Goal: Information Seeking & Learning: Learn about a topic

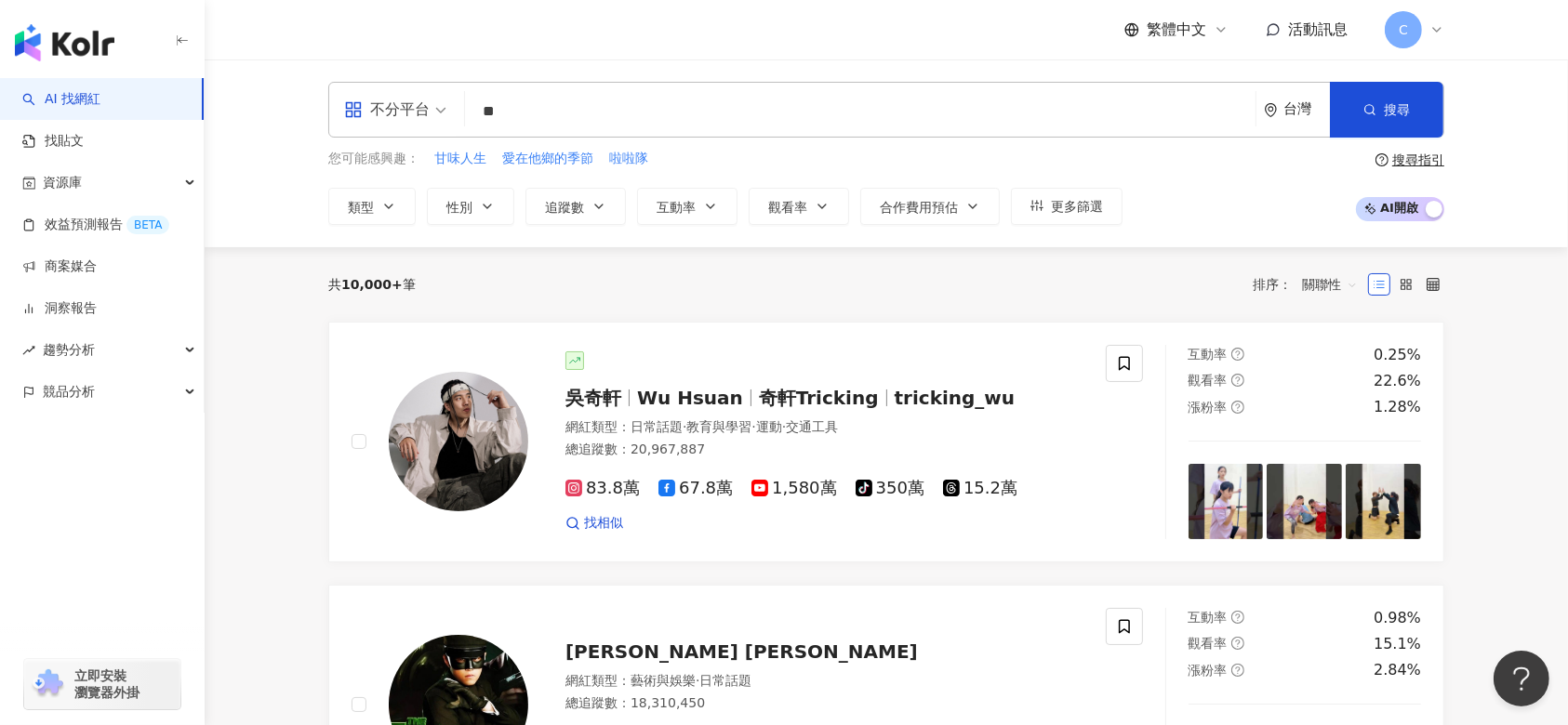
type input "**"
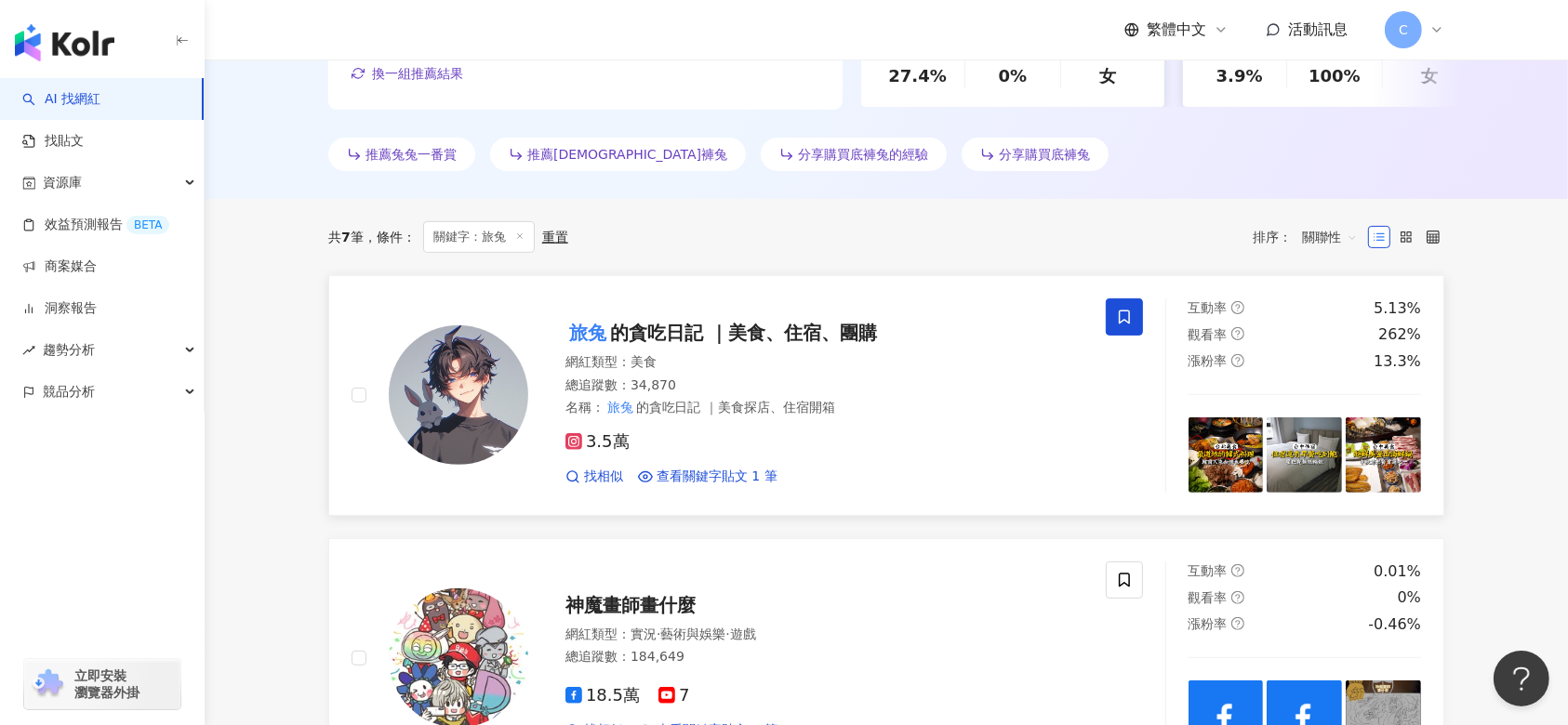
scroll to position [495, 0]
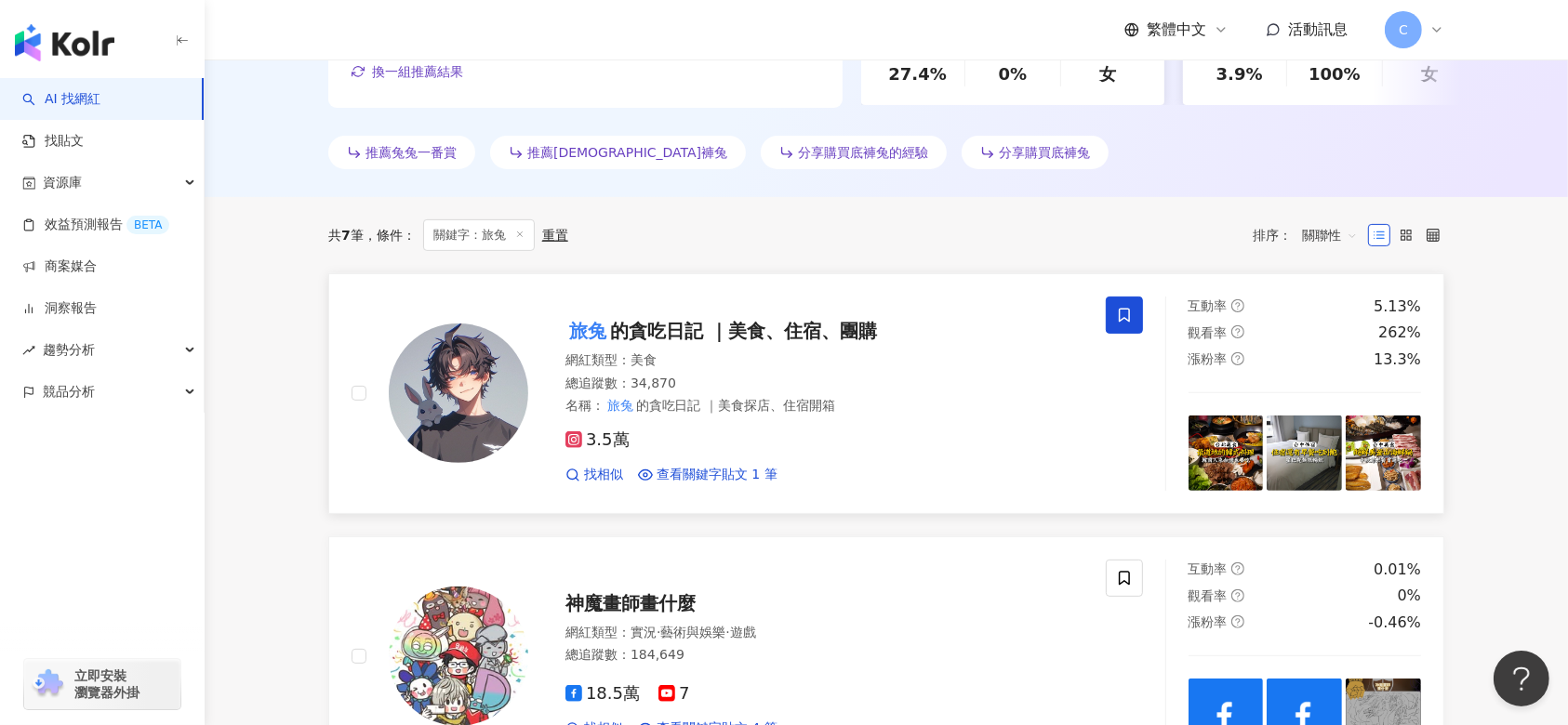
click at [760, 331] on span "的貪吃日記 ｜美食、住宿、團購" at bounding box center [744, 331] width 267 height 23
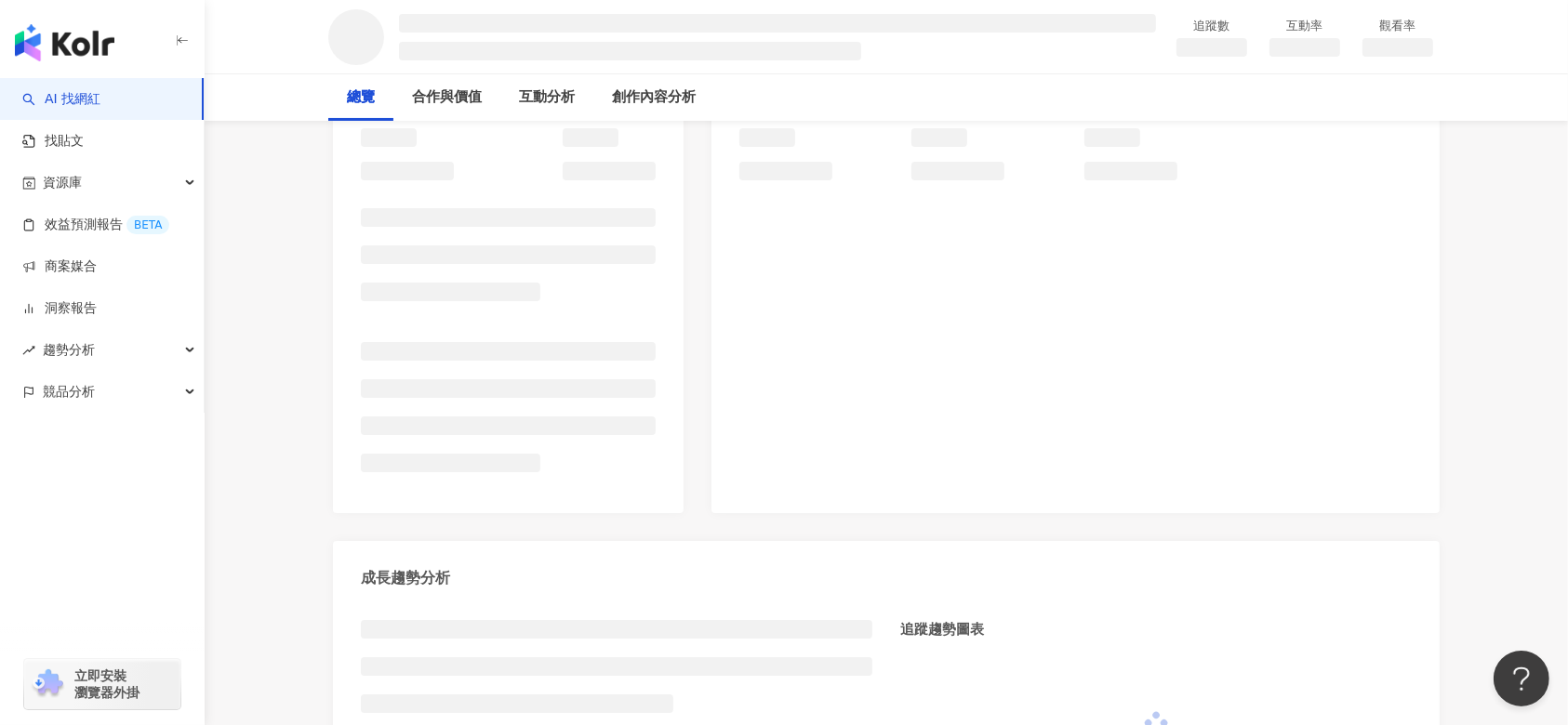
scroll to position [372, 0]
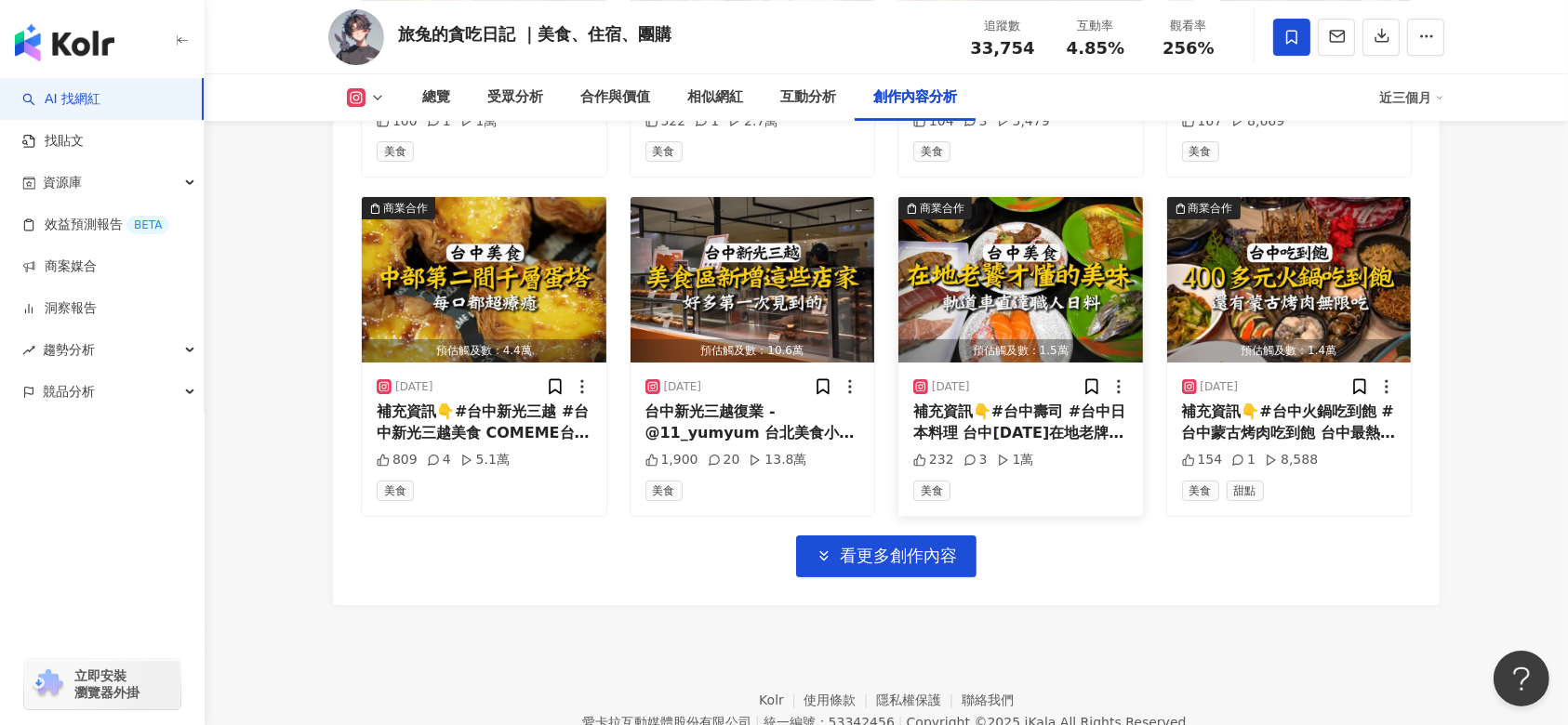
scroll to position [6321, 0]
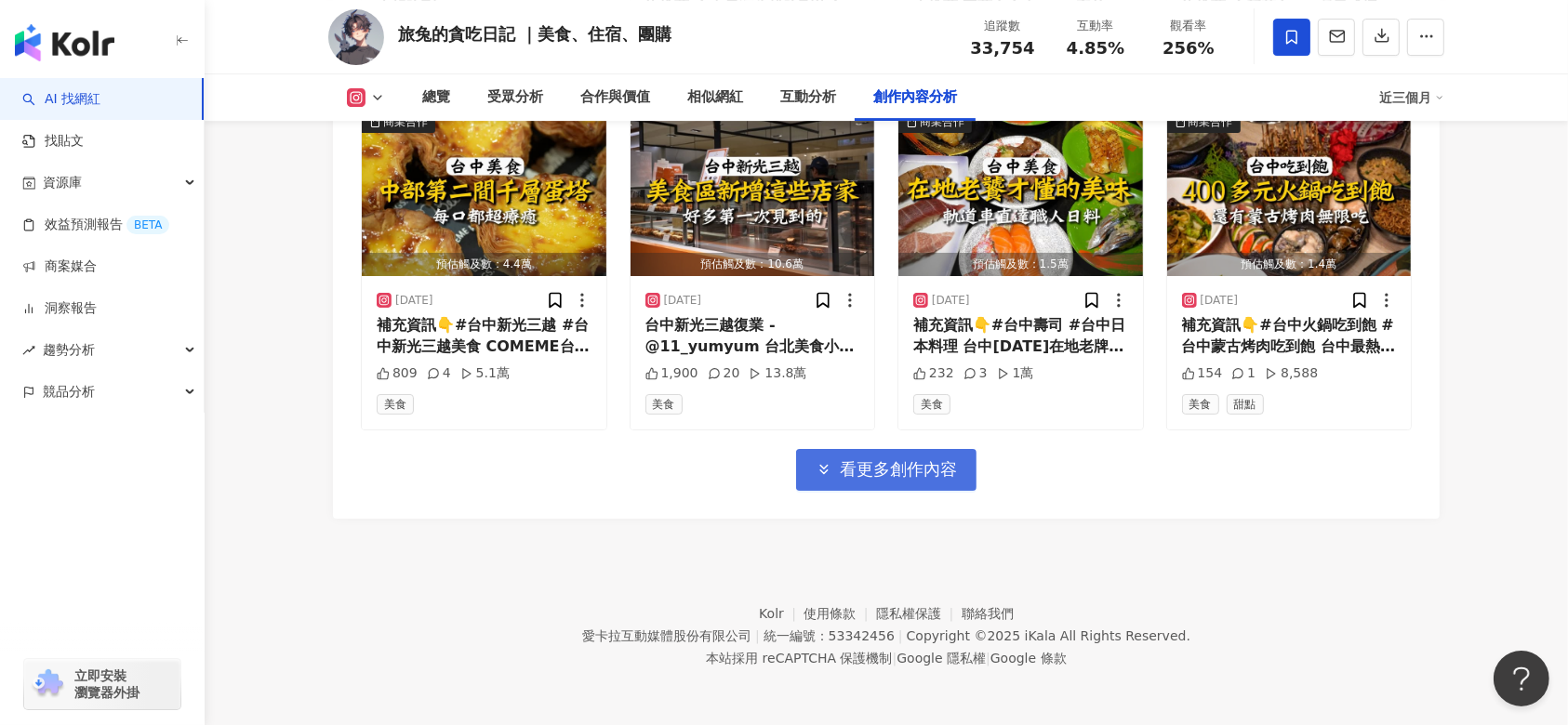
click at [946, 449] on button "看更多創作內容" at bounding box center [886, 470] width 181 height 42
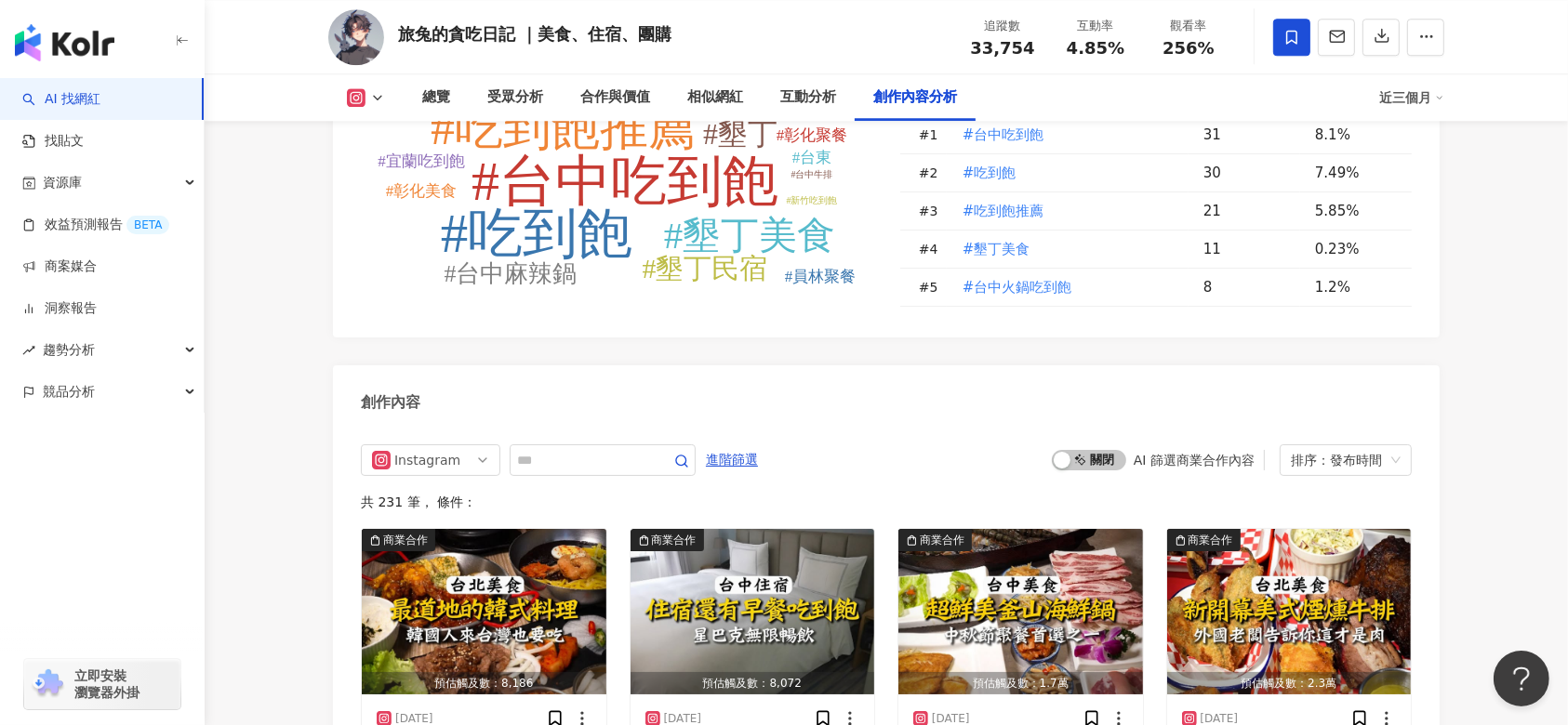
scroll to position [5205, 0]
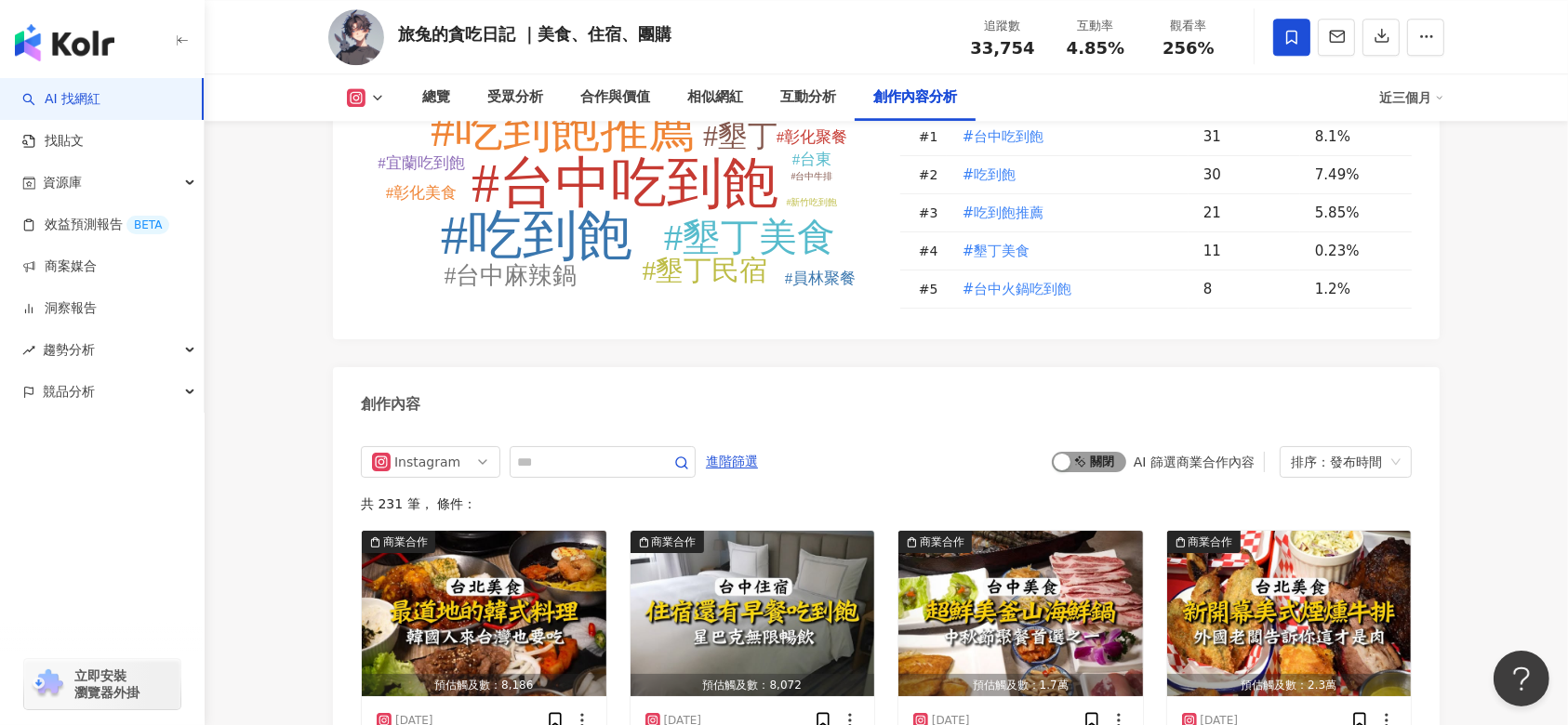
click at [1099, 473] on span "啟動 關閉" at bounding box center [1089, 462] width 75 height 21
click at [1296, 475] on div "排序：發布時間" at bounding box center [1337, 462] width 93 height 29
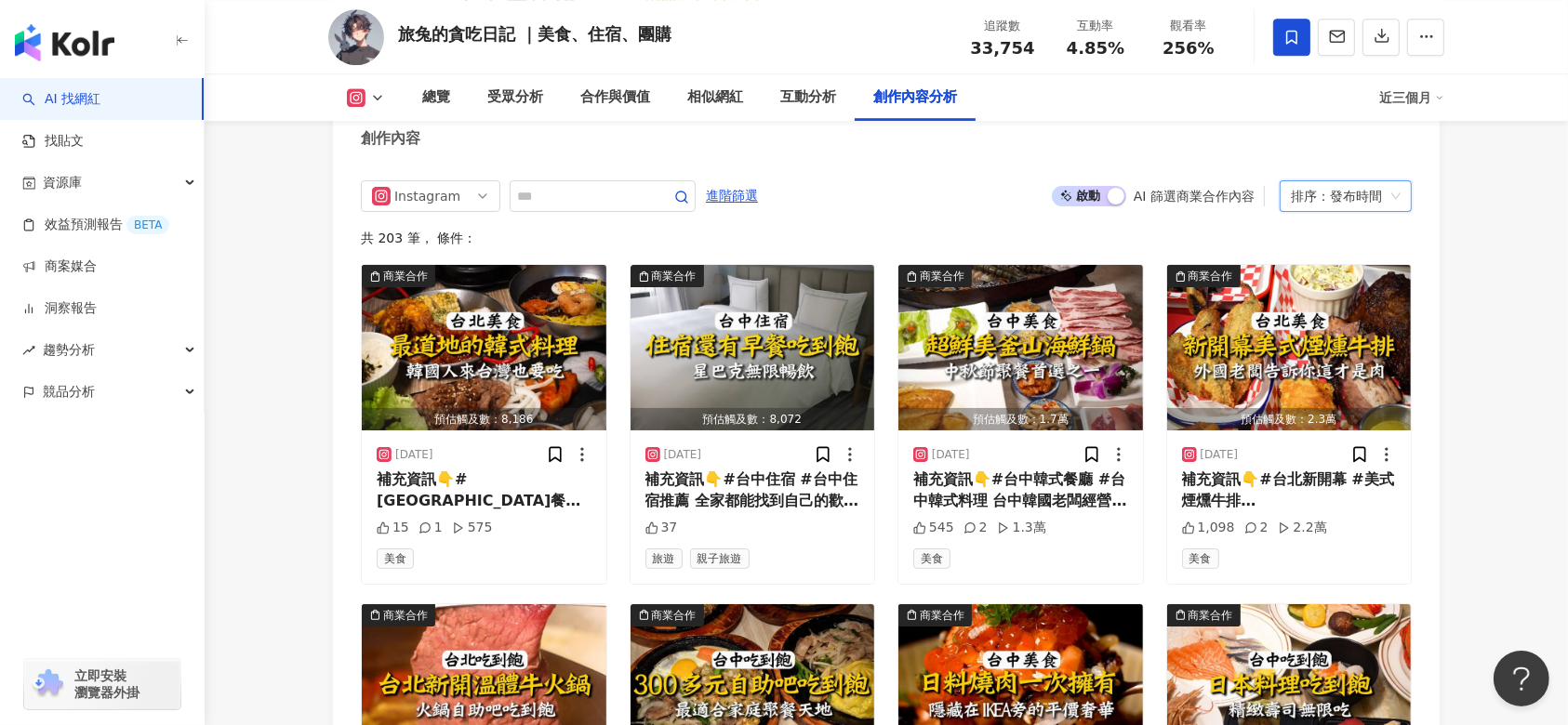
click at [469, 209] on span "Instagram" at bounding box center [430, 196] width 117 height 29
click at [559, 207] on input "text" at bounding box center [582, 196] width 131 height 23
type input "**"
